Goal: Transaction & Acquisition: Purchase product/service

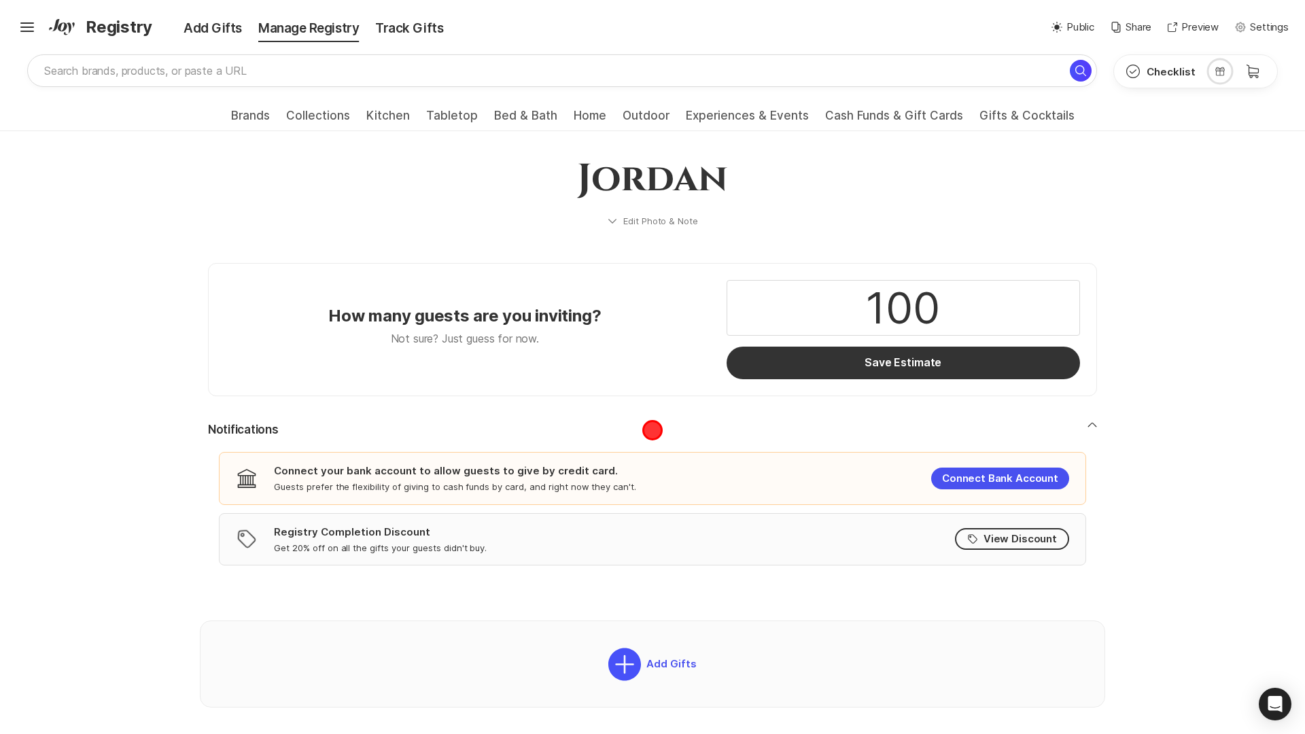
click at [652, 430] on button "Notifications" at bounding box center [652, 430] width 889 height 16
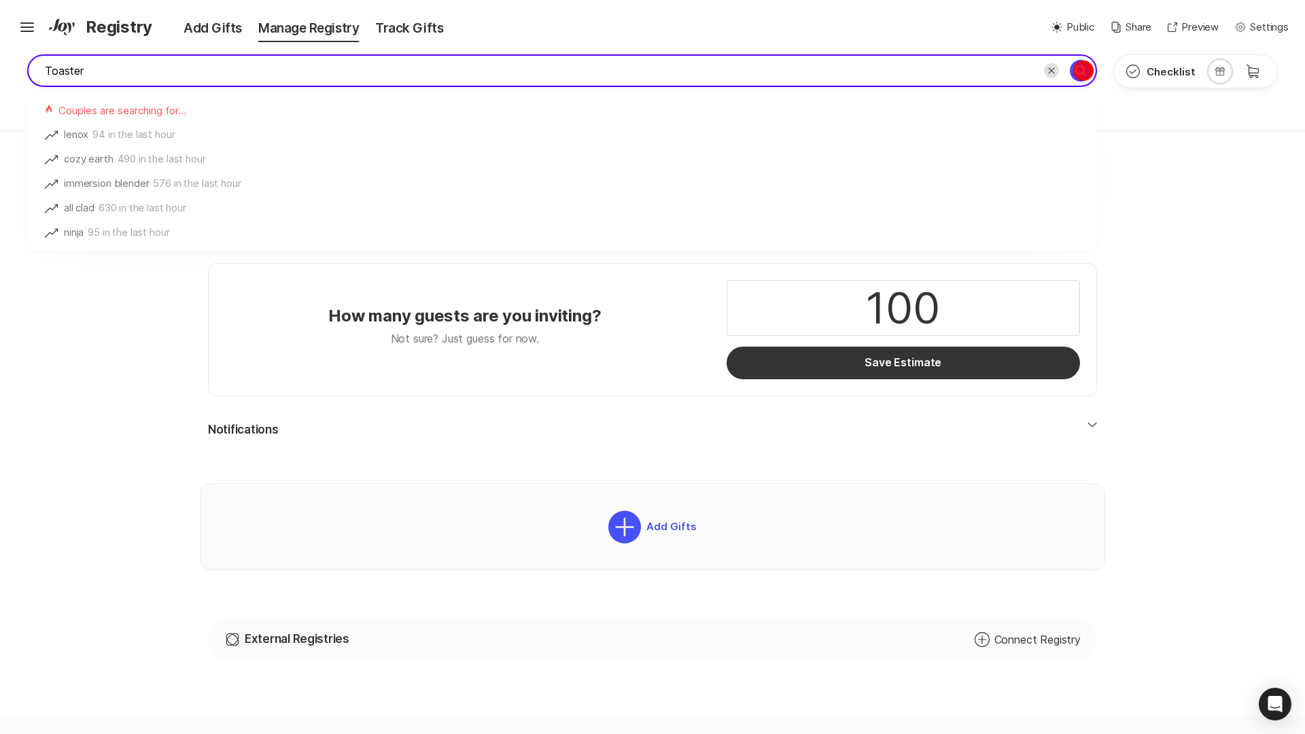
type input "Toaster"
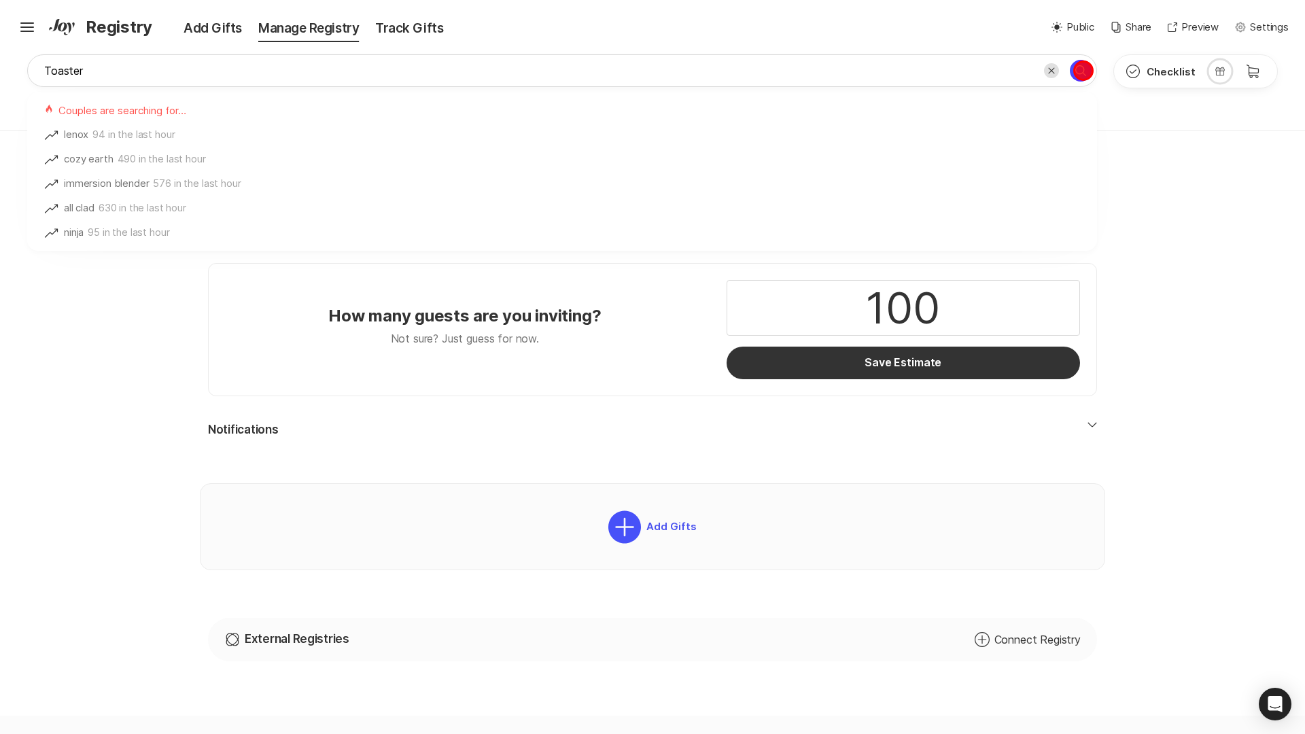
click at [1083, 71] on icon "Search for" at bounding box center [1080, 71] width 16 height 16
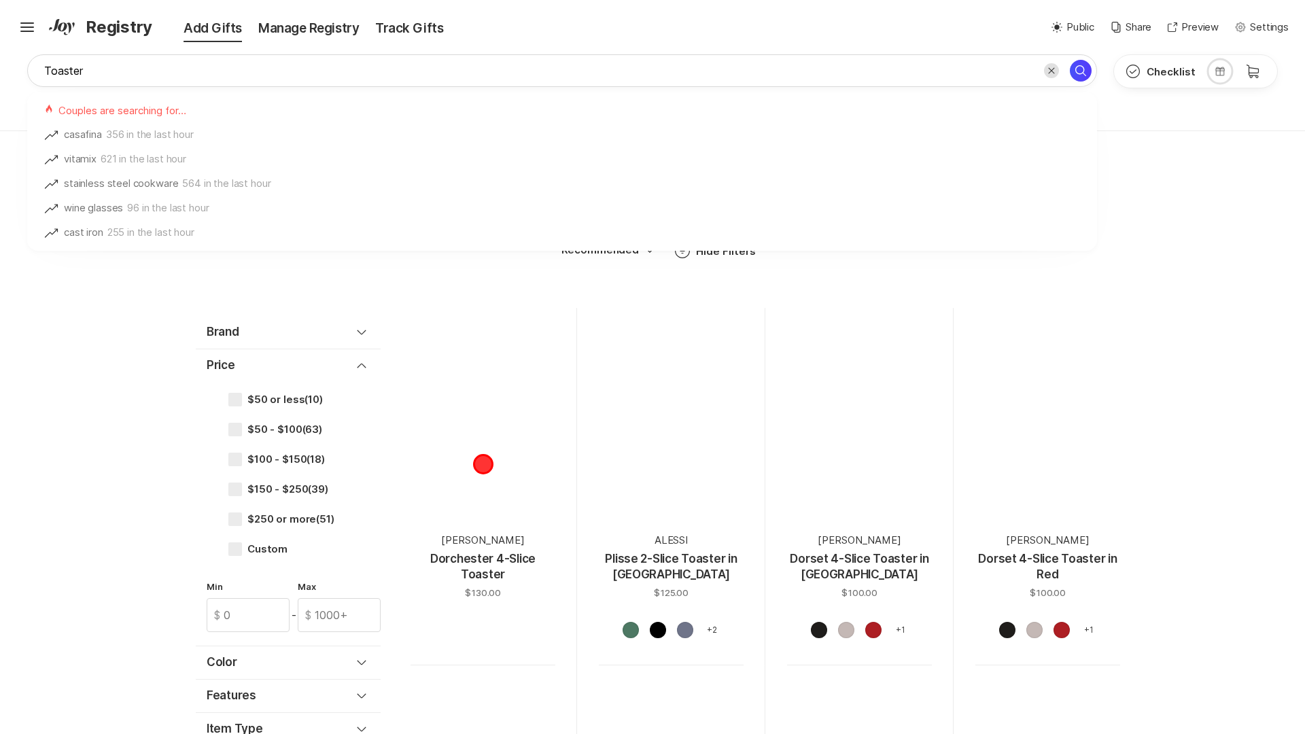
click at [483, 463] on div at bounding box center [482, 423] width 145 height 145
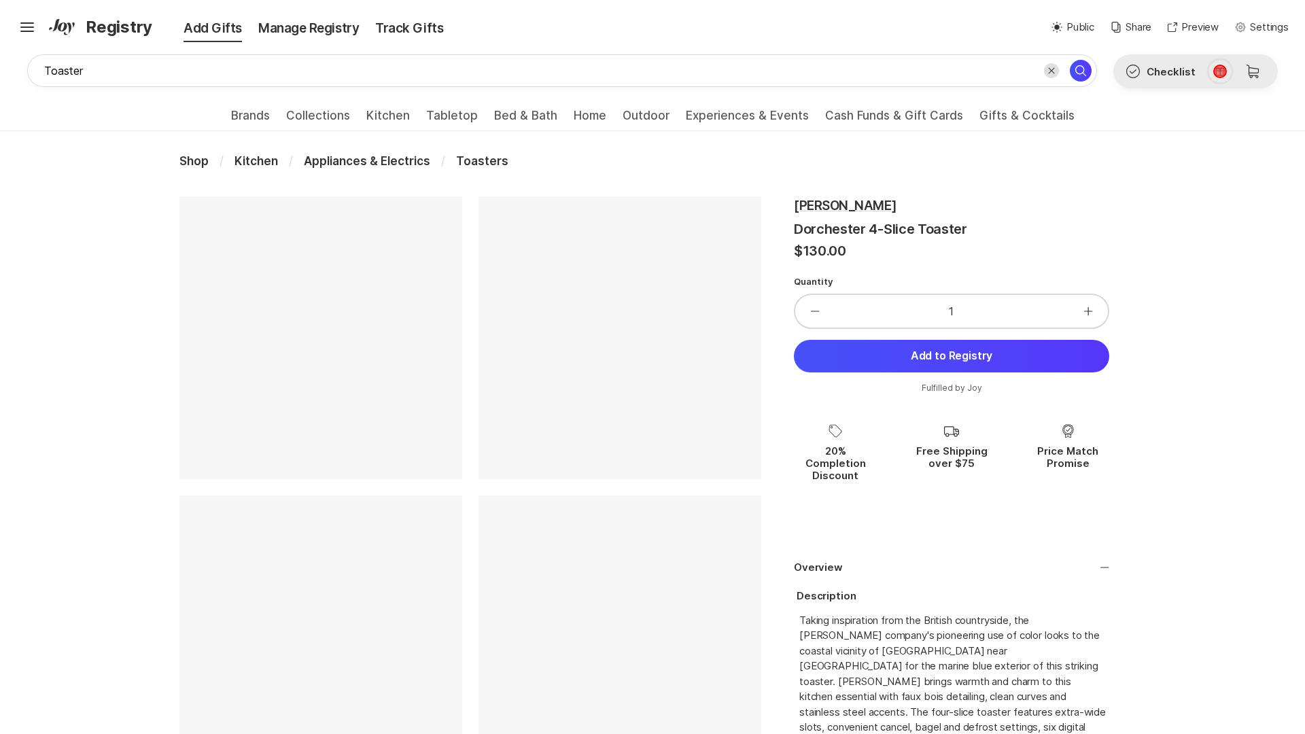
click at [1220, 71] on icon at bounding box center [1219, 71] width 9 height 8
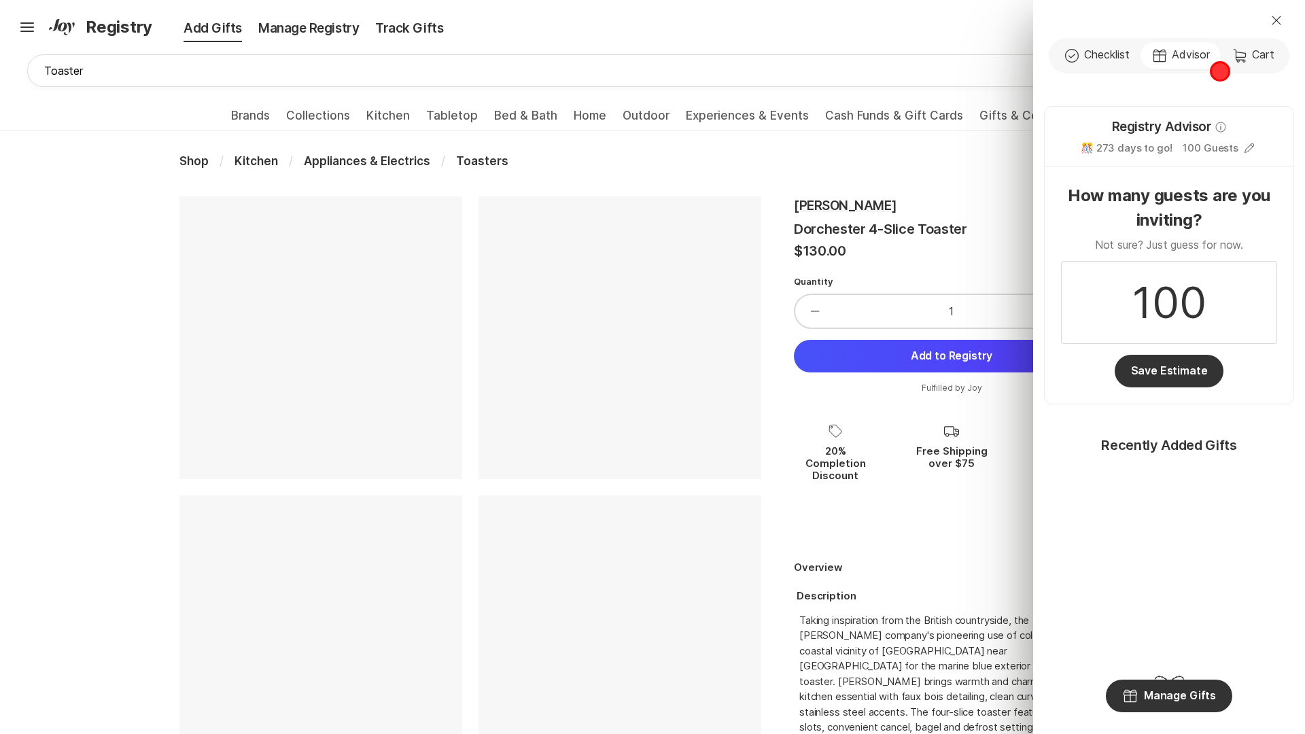
click at [1220, 71] on div "Check Outline Checklist Gift Advisor Cart Cart" at bounding box center [1169, 55] width 241 height 35
click at [1169, 696] on button "Registry Manage Gifts" at bounding box center [1169, 696] width 126 height 33
